Goal: Navigation & Orientation: Find specific page/section

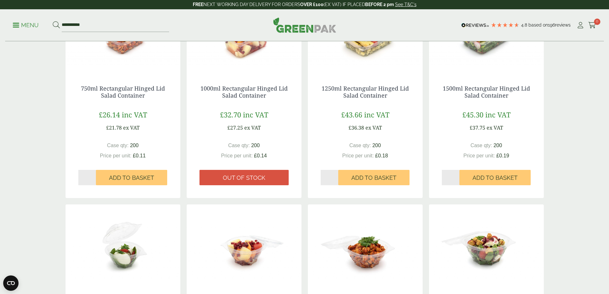
scroll to position [388, 0]
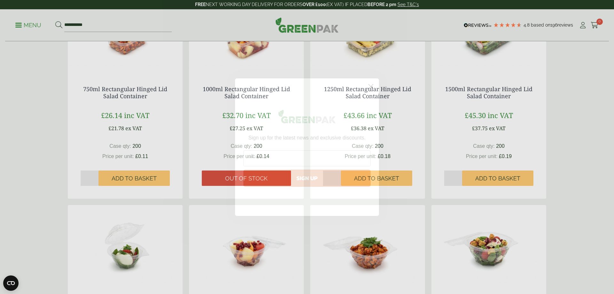
click at [374, 86] on circle "Close dialog" at bounding box center [370, 86] width 11 height 11
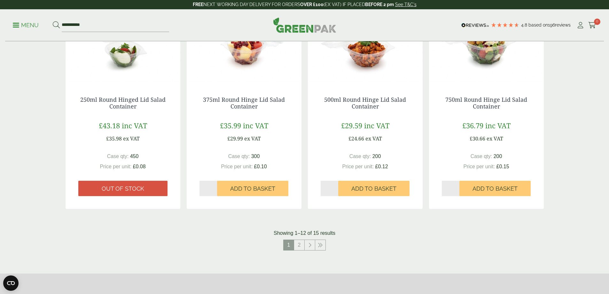
scroll to position [590, 0]
click at [302, 243] on link "2" at bounding box center [299, 244] width 10 height 10
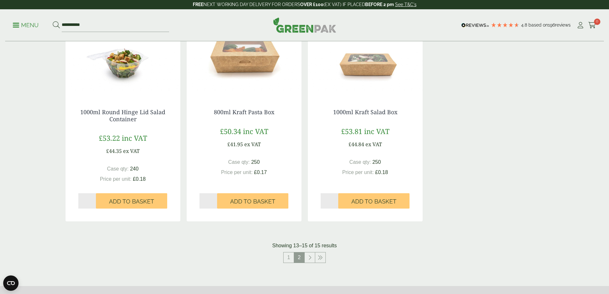
scroll to position [176, 0]
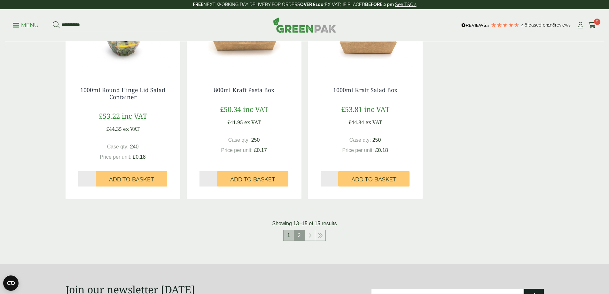
click at [290, 234] on link "1" at bounding box center [288, 235] width 10 height 10
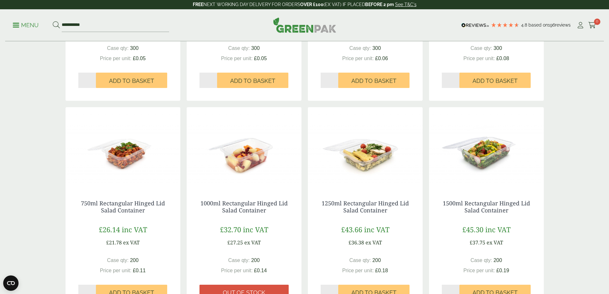
scroll to position [274, 0]
